Goal: Task Accomplishment & Management: Complete application form

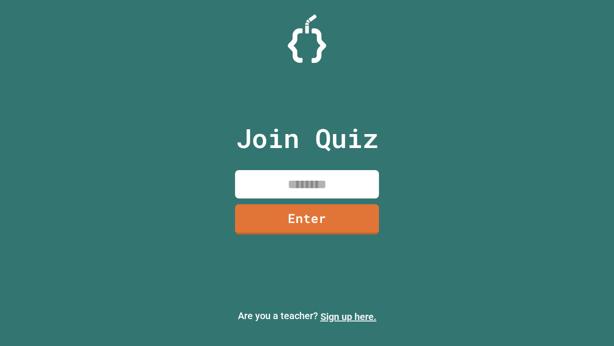
click at [344, 316] on link "Sign up here." at bounding box center [349, 317] width 56 height 12
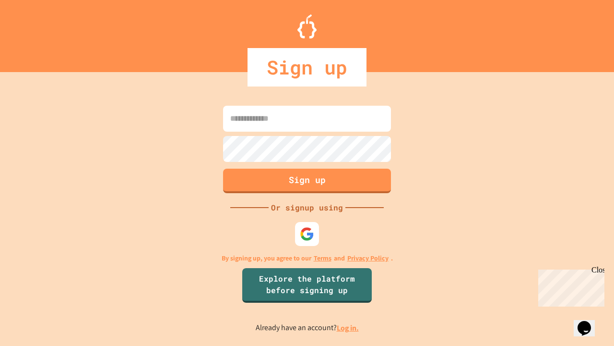
click at [348, 327] on link "Log in." at bounding box center [348, 328] width 22 height 10
